Goal: Obtain resource: Download file/media

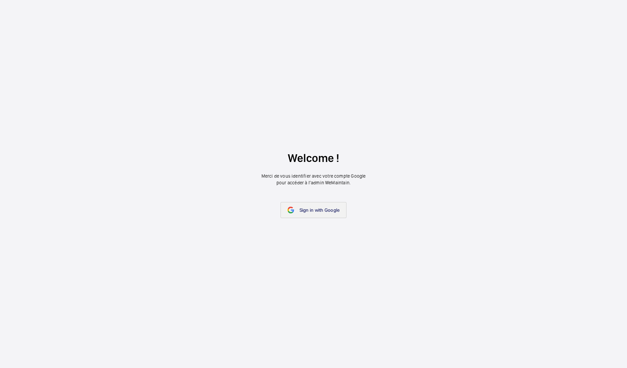
click at [327, 214] on link "Sign in with Google" at bounding box center [314, 210] width 66 height 16
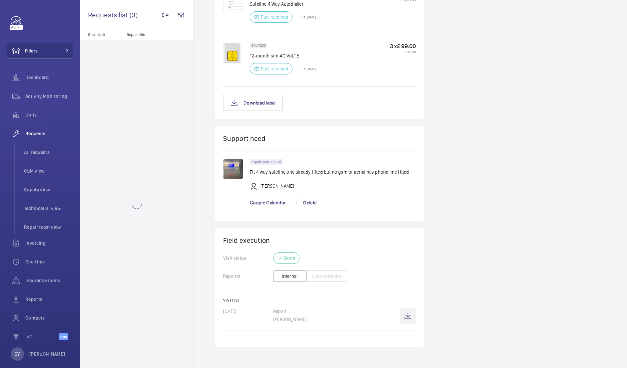
scroll to position [462, 0]
click at [415, 316] on wm-front-icon-button at bounding box center [408, 316] width 16 height 16
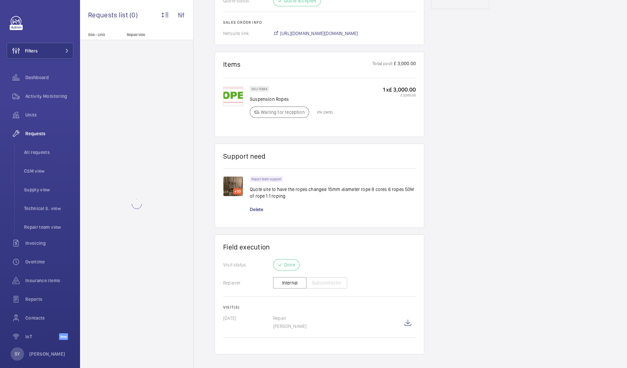
scroll to position [388, 0]
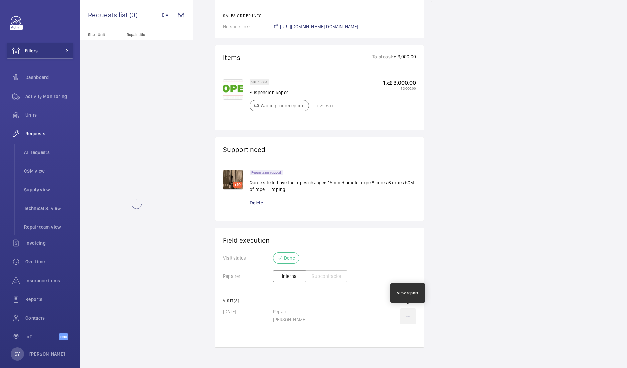
click at [406, 315] on wm-front-icon-button at bounding box center [408, 316] width 16 height 16
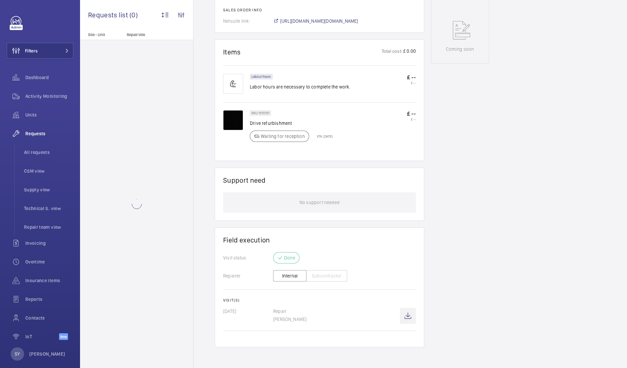
scroll to position [354, 0]
click at [408, 316] on wm-front-icon-button at bounding box center [408, 316] width 16 height 16
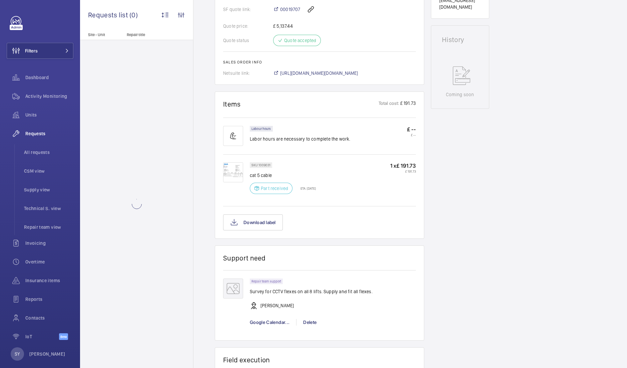
scroll to position [408, 0]
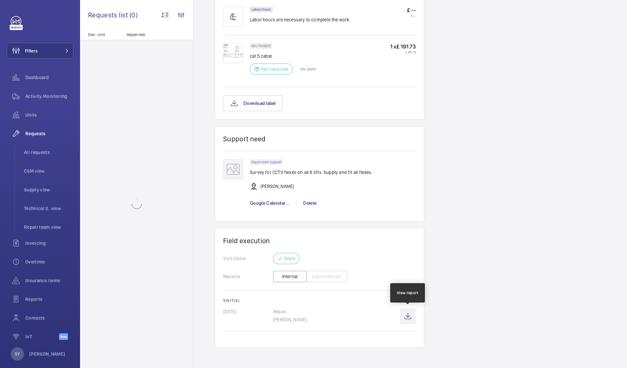
click at [408, 315] on wm-front-icon-button at bounding box center [408, 316] width 16 height 16
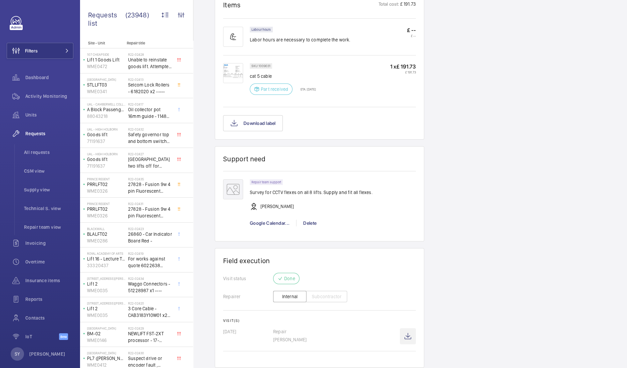
scroll to position [428, 0]
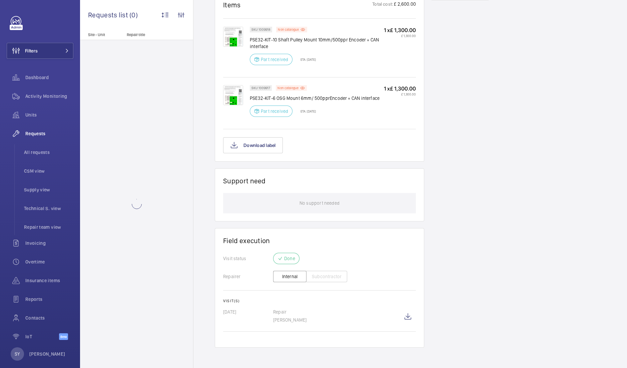
scroll to position [408, 0]
click at [406, 315] on wm-front-icon-button at bounding box center [408, 316] width 16 height 16
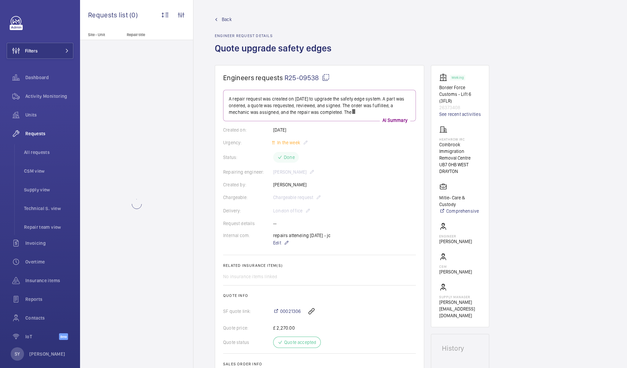
scroll to position [391, 0]
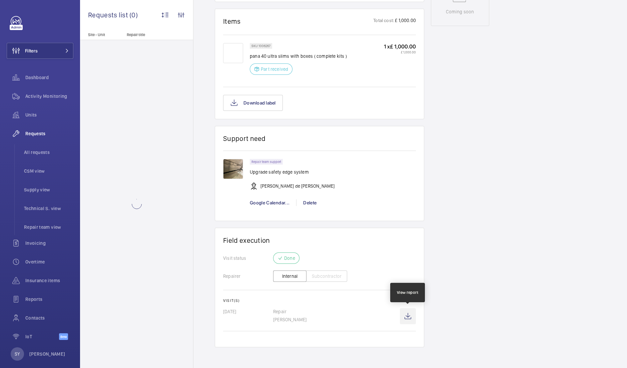
click at [406, 312] on wm-front-icon-button at bounding box center [408, 316] width 16 height 16
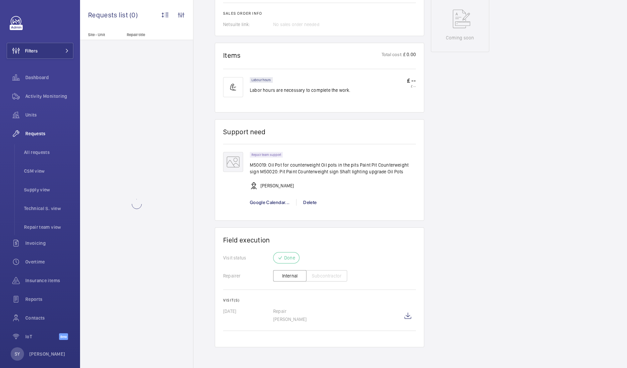
scroll to position [370, 0]
click at [409, 313] on wm-front-icon-button at bounding box center [408, 315] width 16 height 16
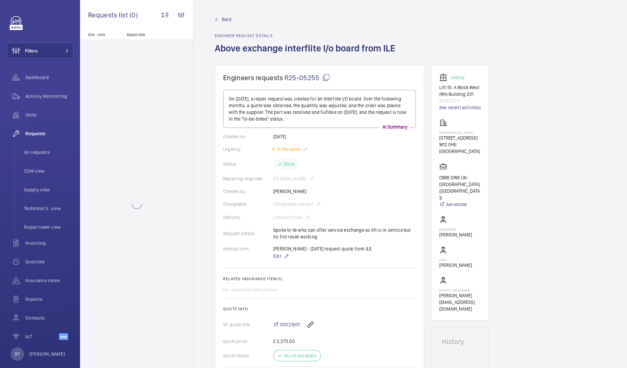
scroll to position [393, 0]
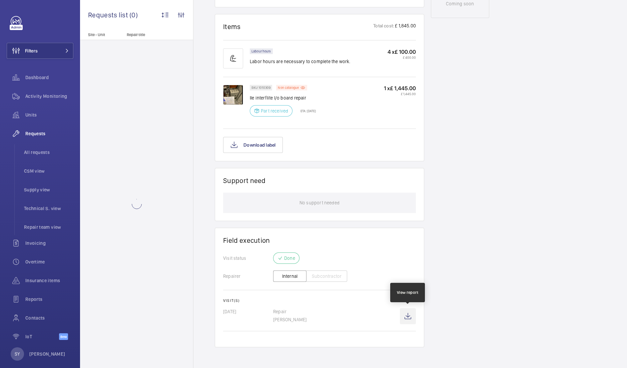
click at [408, 318] on wm-front-icon-button at bounding box center [408, 316] width 16 height 16
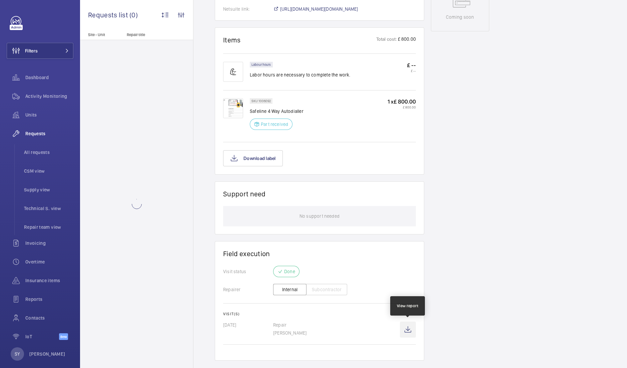
click at [412, 326] on wm-front-icon-button at bounding box center [408, 329] width 16 height 16
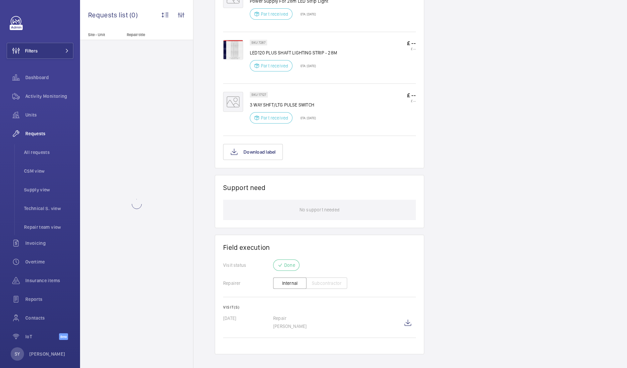
scroll to position [446, 0]
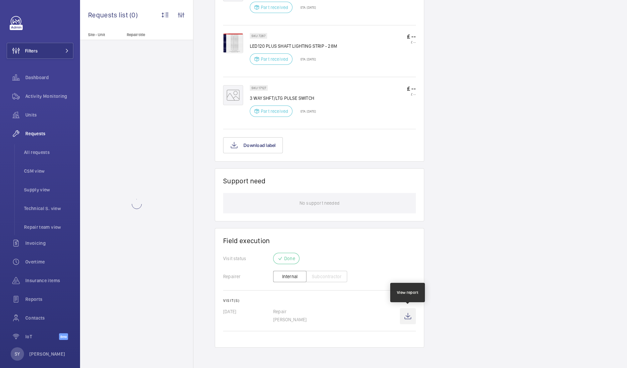
click at [408, 317] on wm-front-icon-button at bounding box center [408, 316] width 16 height 16
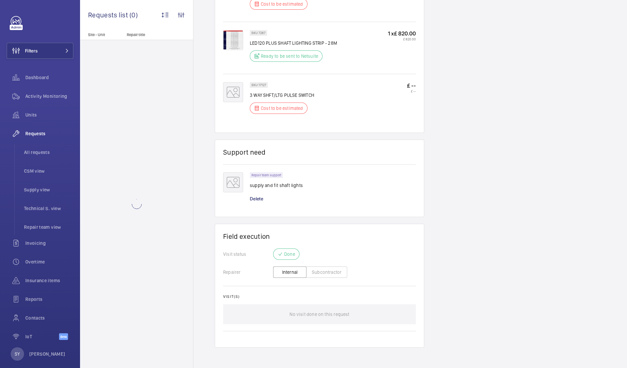
scroll to position [497, 0]
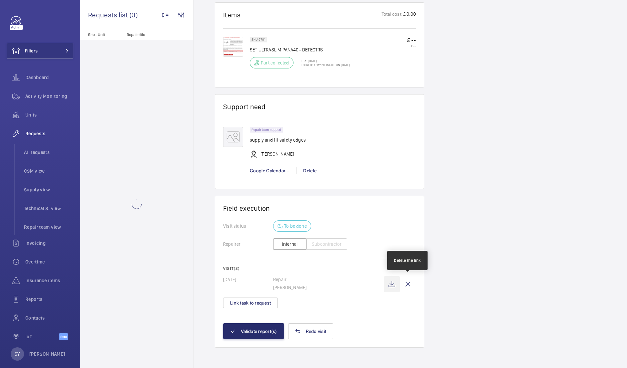
scroll to position [411, 0]
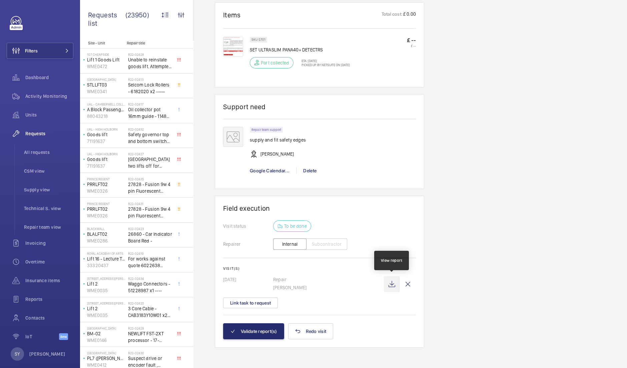
click at [391, 286] on wm-front-icon-button at bounding box center [392, 284] width 16 height 16
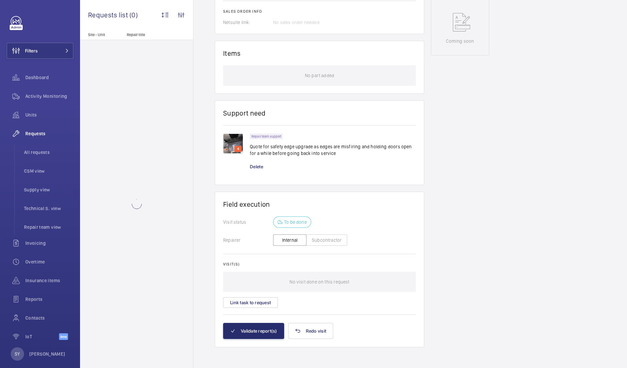
scroll to position [352, 0]
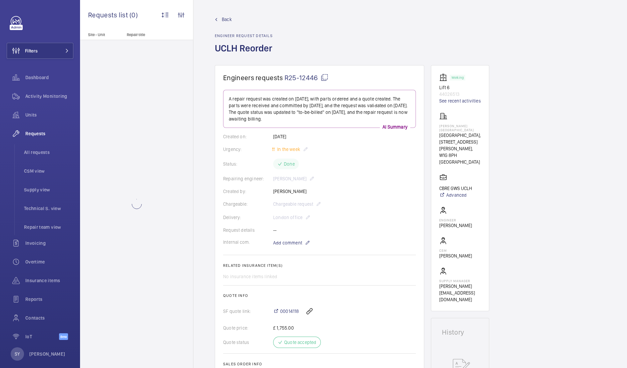
scroll to position [446, 0]
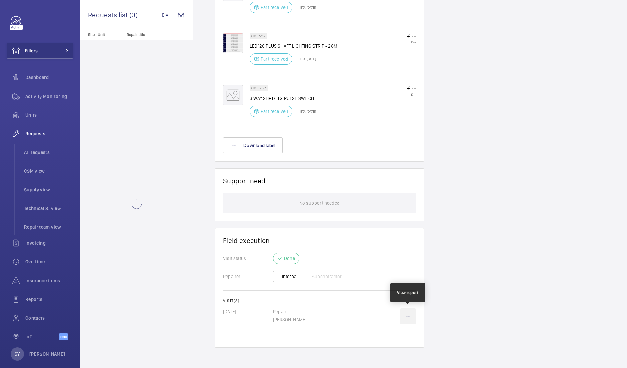
click at [413, 314] on wm-front-icon-button at bounding box center [408, 316] width 16 height 16
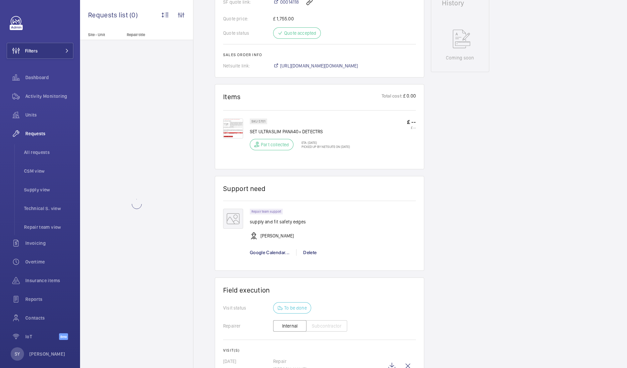
scroll to position [411, 0]
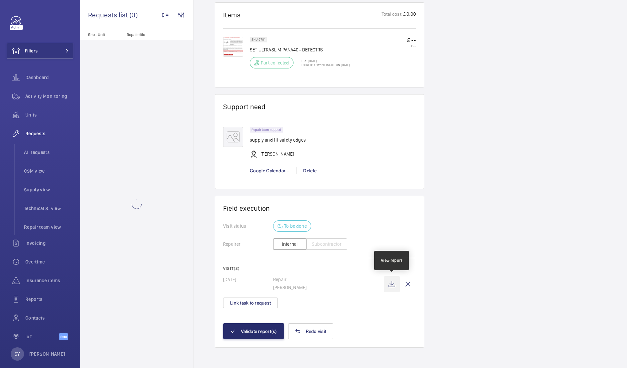
click at [389, 284] on wm-front-icon-button at bounding box center [392, 284] width 16 height 16
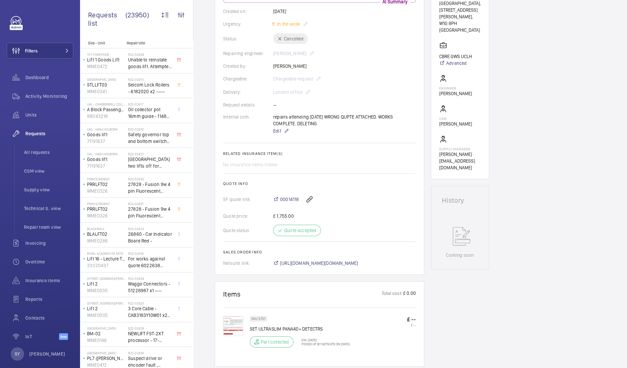
scroll to position [130, 0]
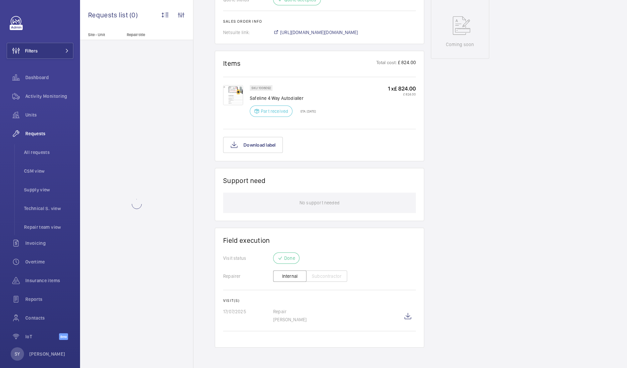
scroll to position [349, 0]
click at [408, 313] on wm-front-icon-button at bounding box center [408, 316] width 16 height 16
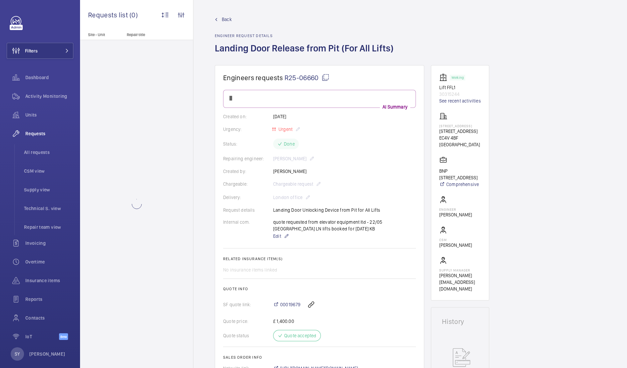
scroll to position [378, 0]
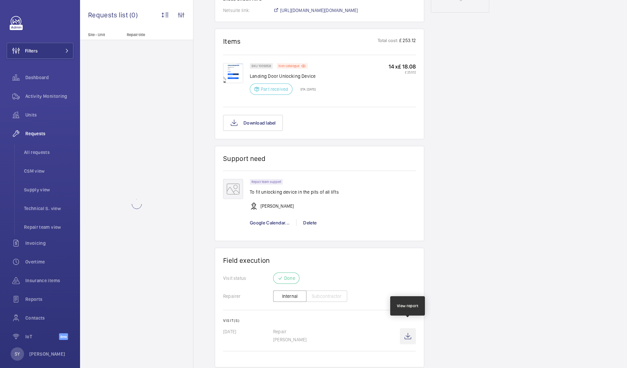
click at [407, 332] on wm-front-icon-button at bounding box center [408, 336] width 16 height 16
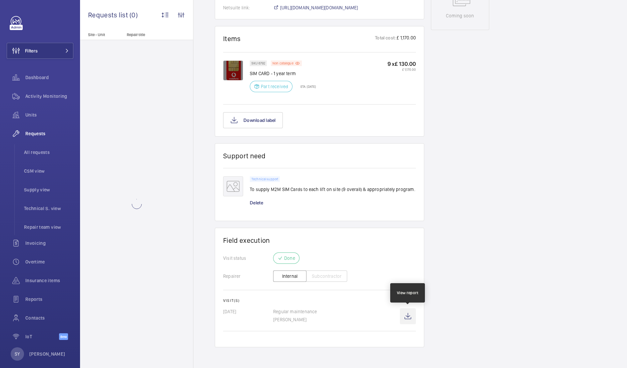
scroll to position [374, 0]
click at [408, 316] on wm-front-icon-button at bounding box center [408, 315] width 16 height 16
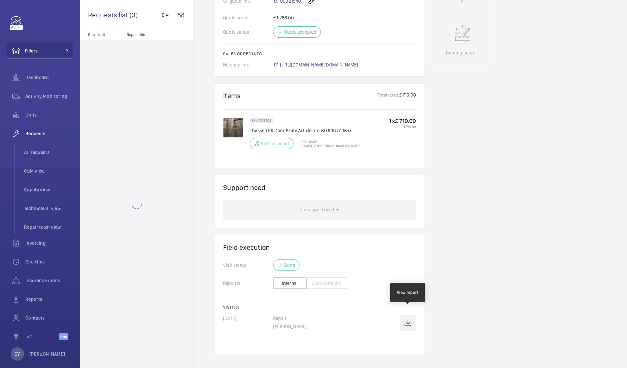
scroll to position [330, 0]
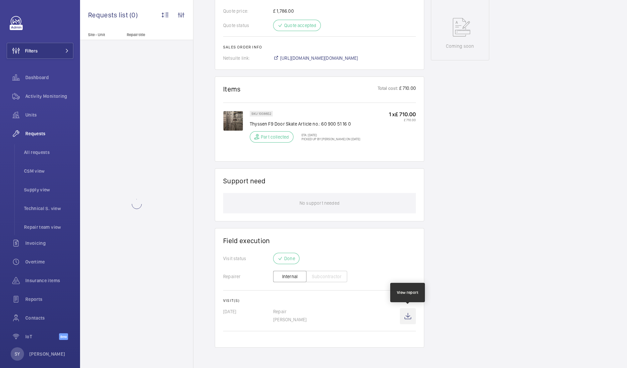
click at [412, 312] on wm-front-icon-button at bounding box center [408, 316] width 16 height 16
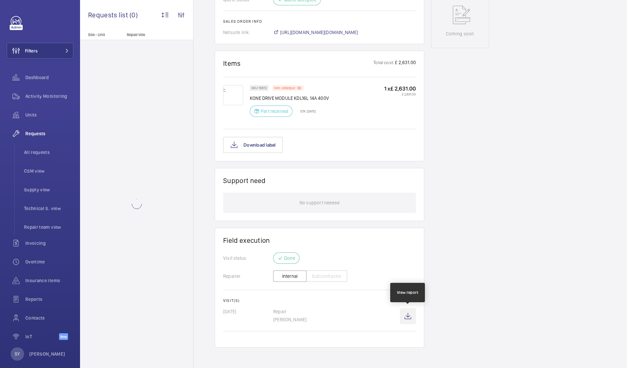
scroll to position [356, 0]
click at [410, 317] on wm-front-icon-button at bounding box center [408, 315] width 16 height 16
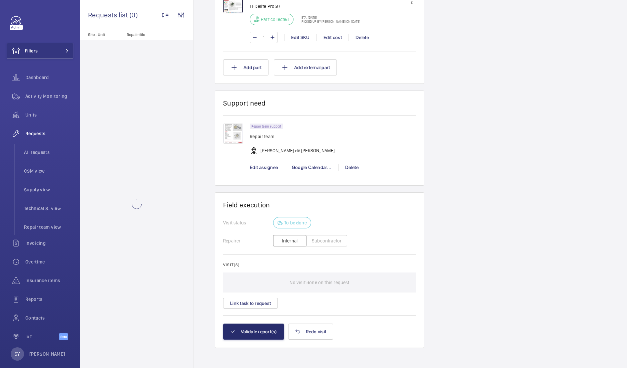
scroll to position [516, 0]
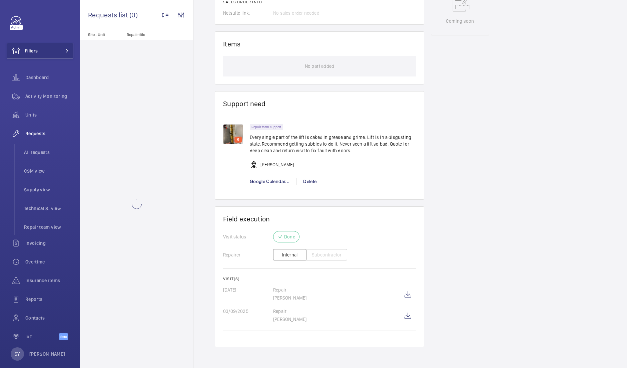
scroll to position [381, 0]
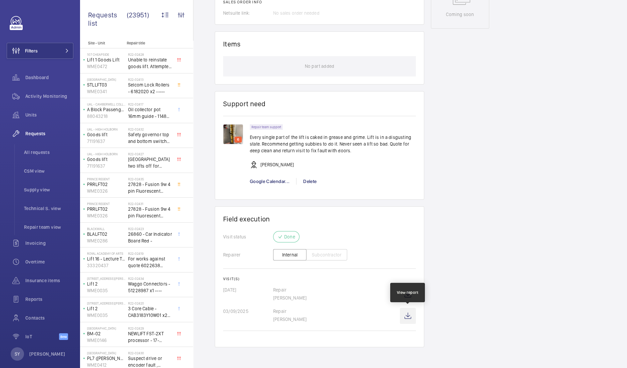
click at [406, 313] on wm-front-icon-button at bounding box center [408, 316] width 16 height 16
click at [403, 294] on wm-front-icon-button at bounding box center [408, 294] width 16 height 16
click at [408, 318] on wm-front-icon-button at bounding box center [408, 316] width 16 height 16
click at [404, 296] on wm-front-icon-button at bounding box center [408, 294] width 16 height 16
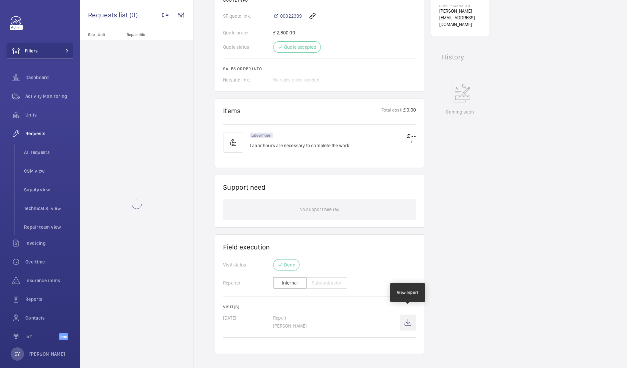
scroll to position [302, 0]
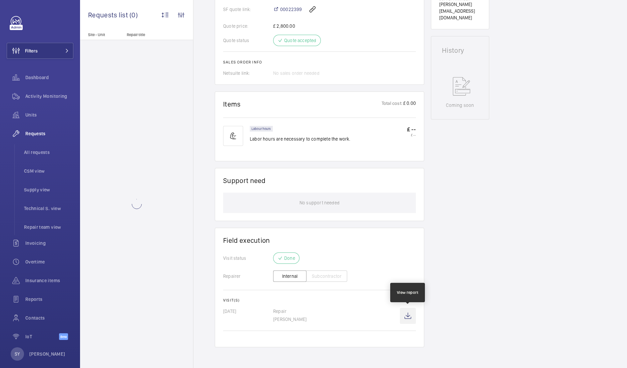
click at [414, 317] on wm-front-icon-button at bounding box center [408, 316] width 16 height 16
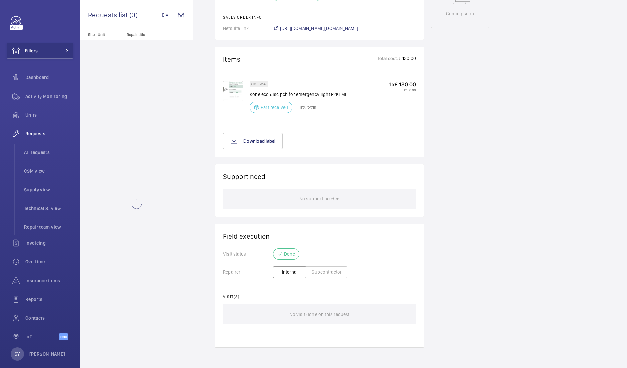
scroll to position [382, 0]
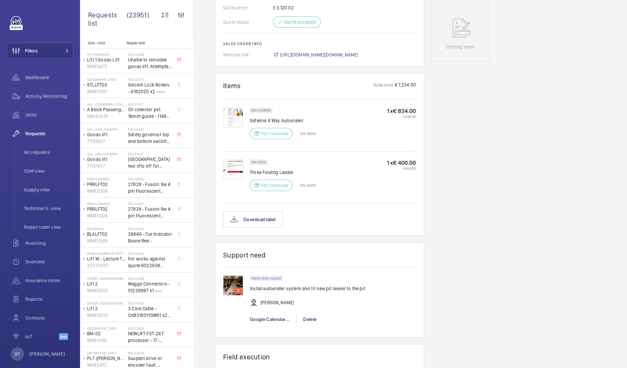
scroll to position [443, 0]
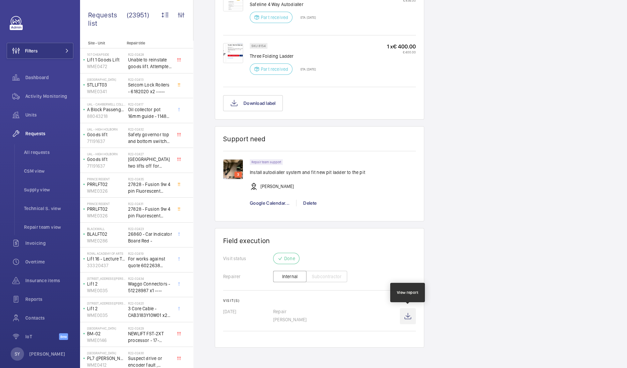
click at [411, 315] on wm-front-icon-button at bounding box center [408, 316] width 16 height 16
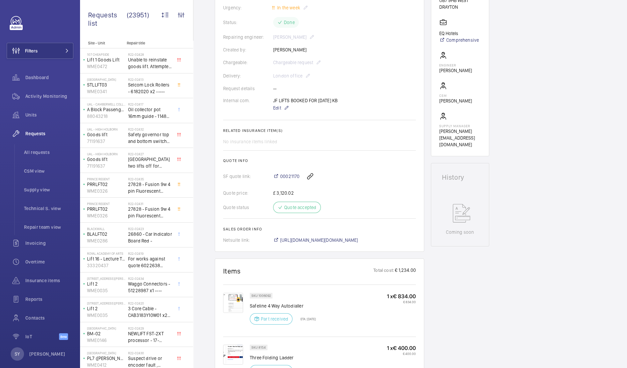
scroll to position [0, 0]
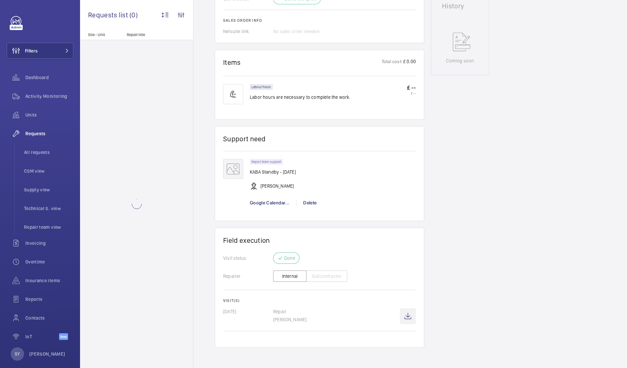
scroll to position [344, 0]
click at [403, 314] on wm-front-icon-button at bounding box center [408, 316] width 16 height 16
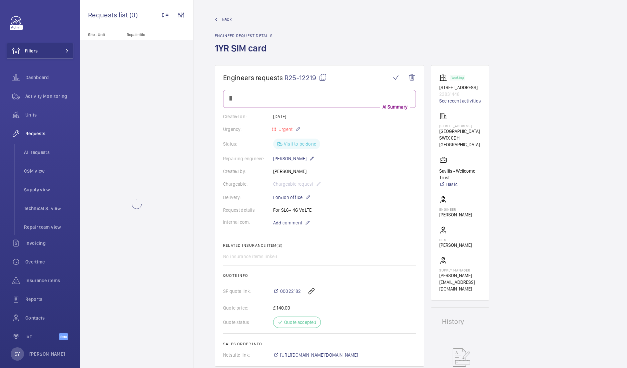
scroll to position [429, 0]
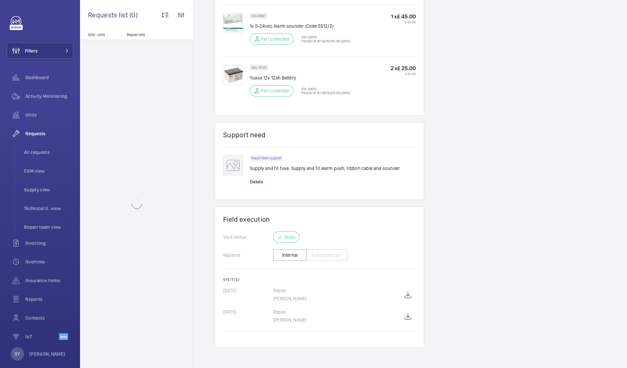
scroll to position [590, 0]
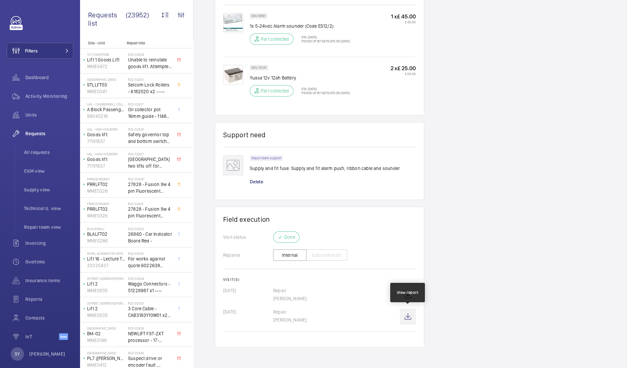
click at [407, 320] on wm-front-icon-button at bounding box center [408, 316] width 16 height 16
